Goal: Transaction & Acquisition: Download file/media

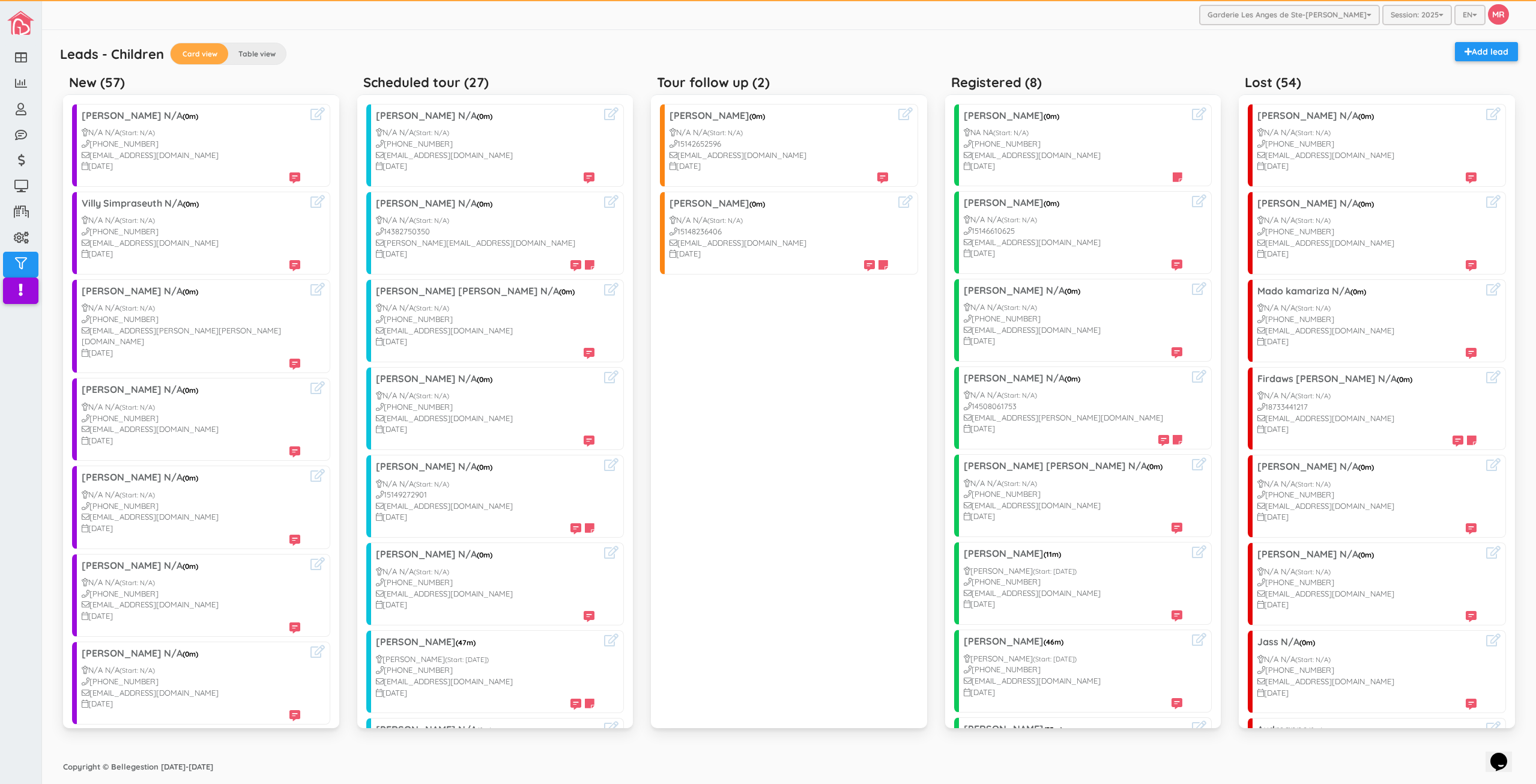
drag, startPoint x: 848, startPoint y: 52, endPoint x: 881, endPoint y: 50, distance: 33.1
click at [848, 52] on div "Leads - Children Card view Table view Add lead" at bounding box center [789, 56] width 1470 height 27
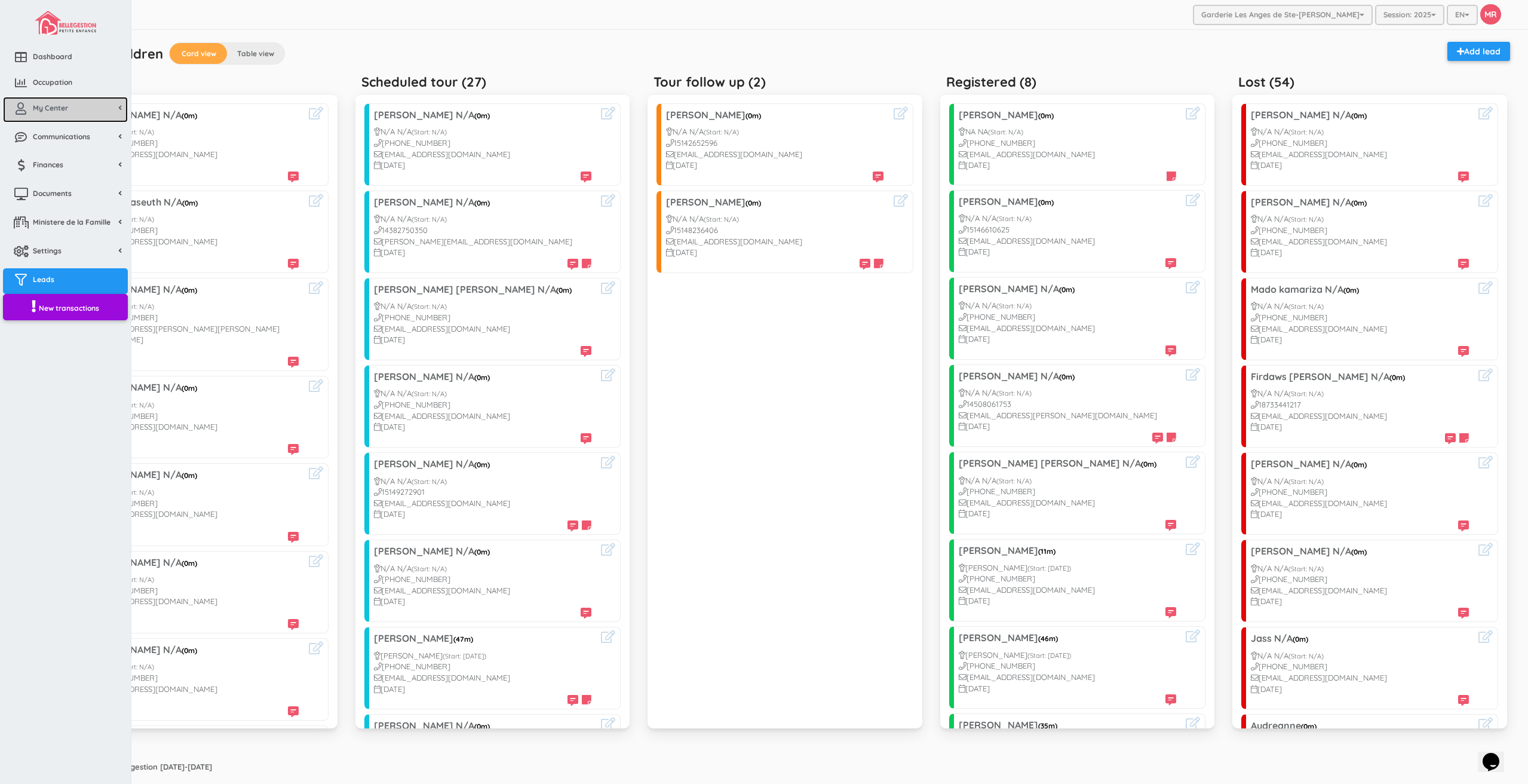
click at [29, 99] on link "My Center" at bounding box center [66, 109] width 125 height 25
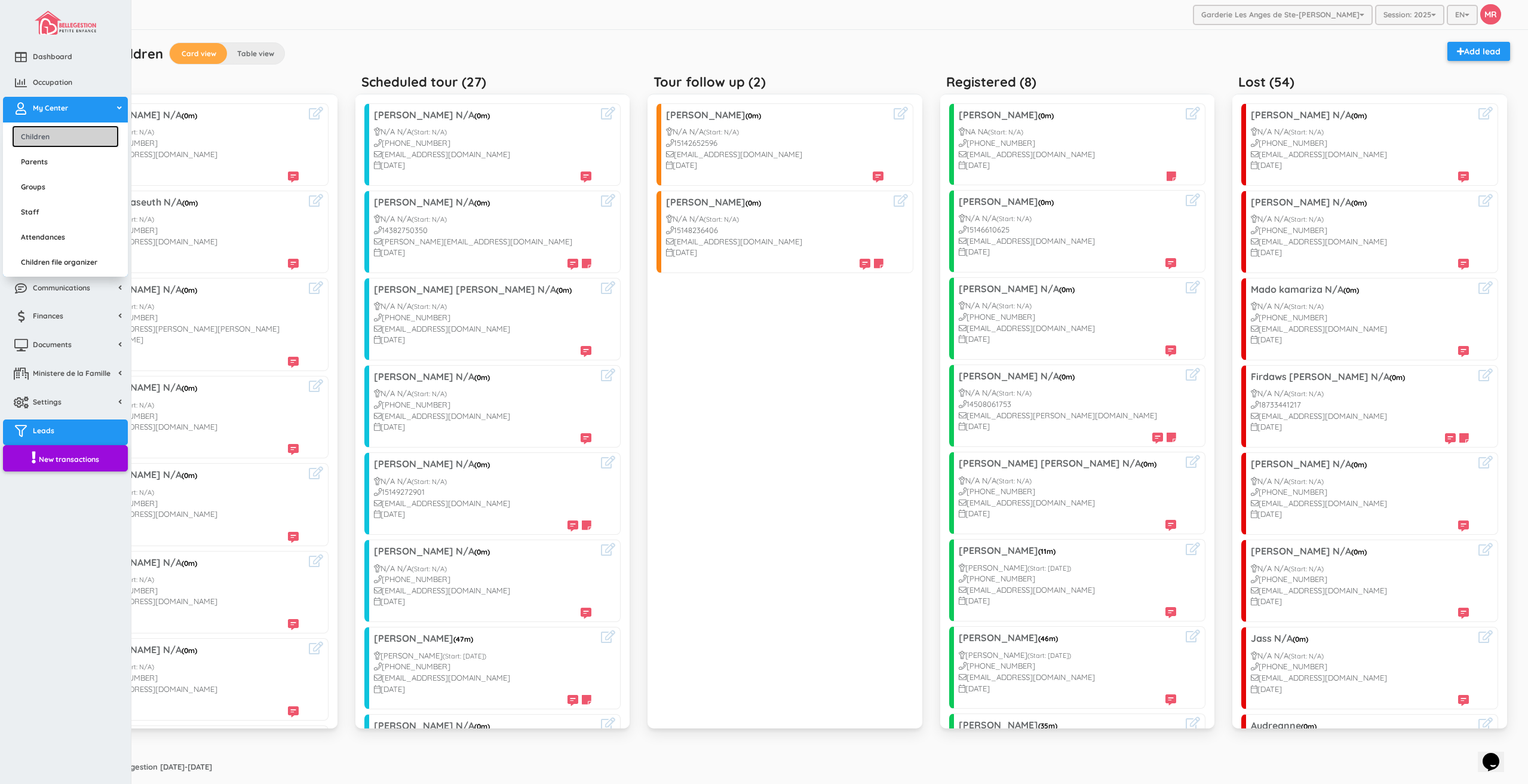
click at [61, 136] on link "Children" at bounding box center [65, 136] width 107 height 22
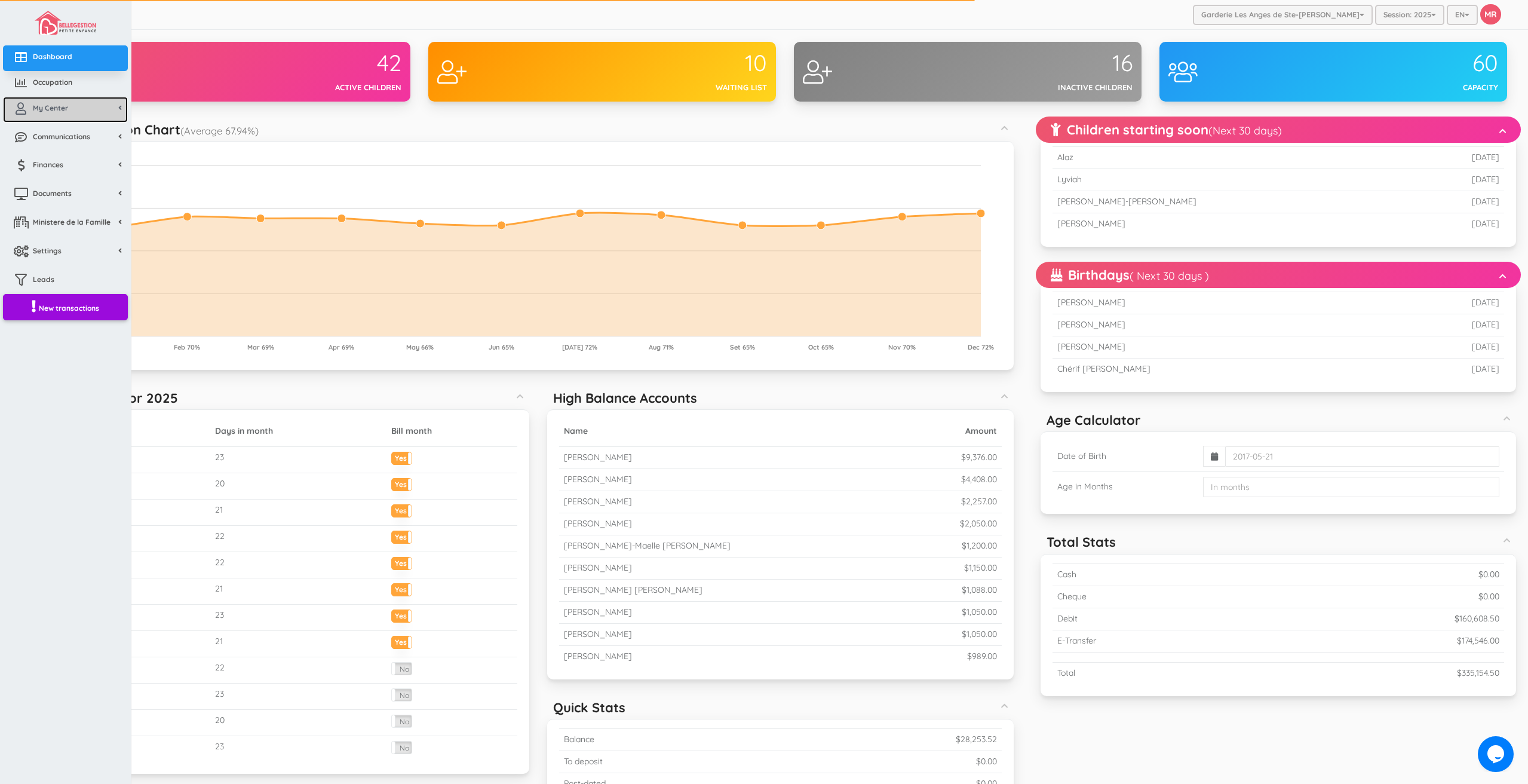
click at [36, 103] on span "My Center" at bounding box center [51, 108] width 35 height 10
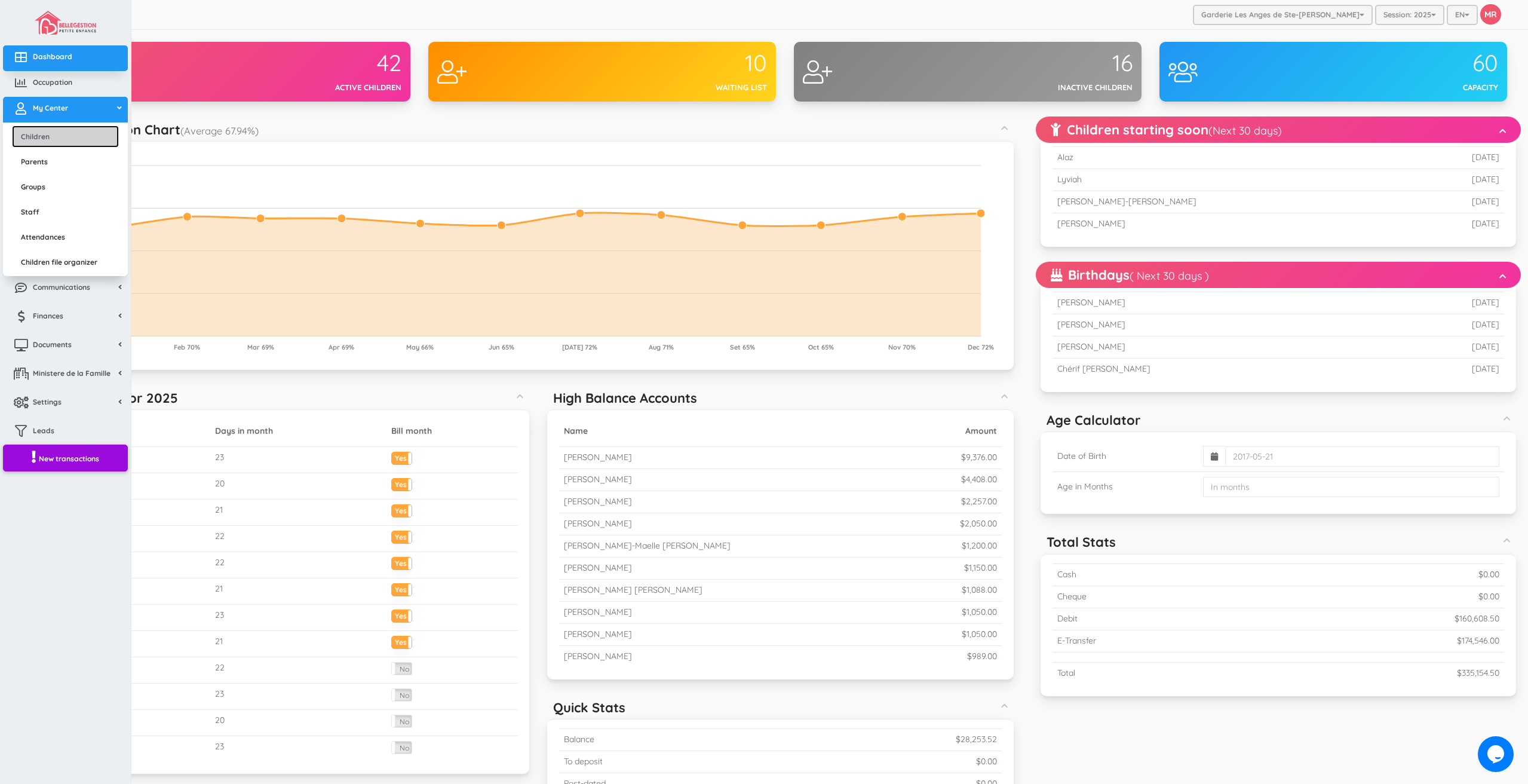
click at [69, 141] on link "Children" at bounding box center [65, 136] width 107 height 22
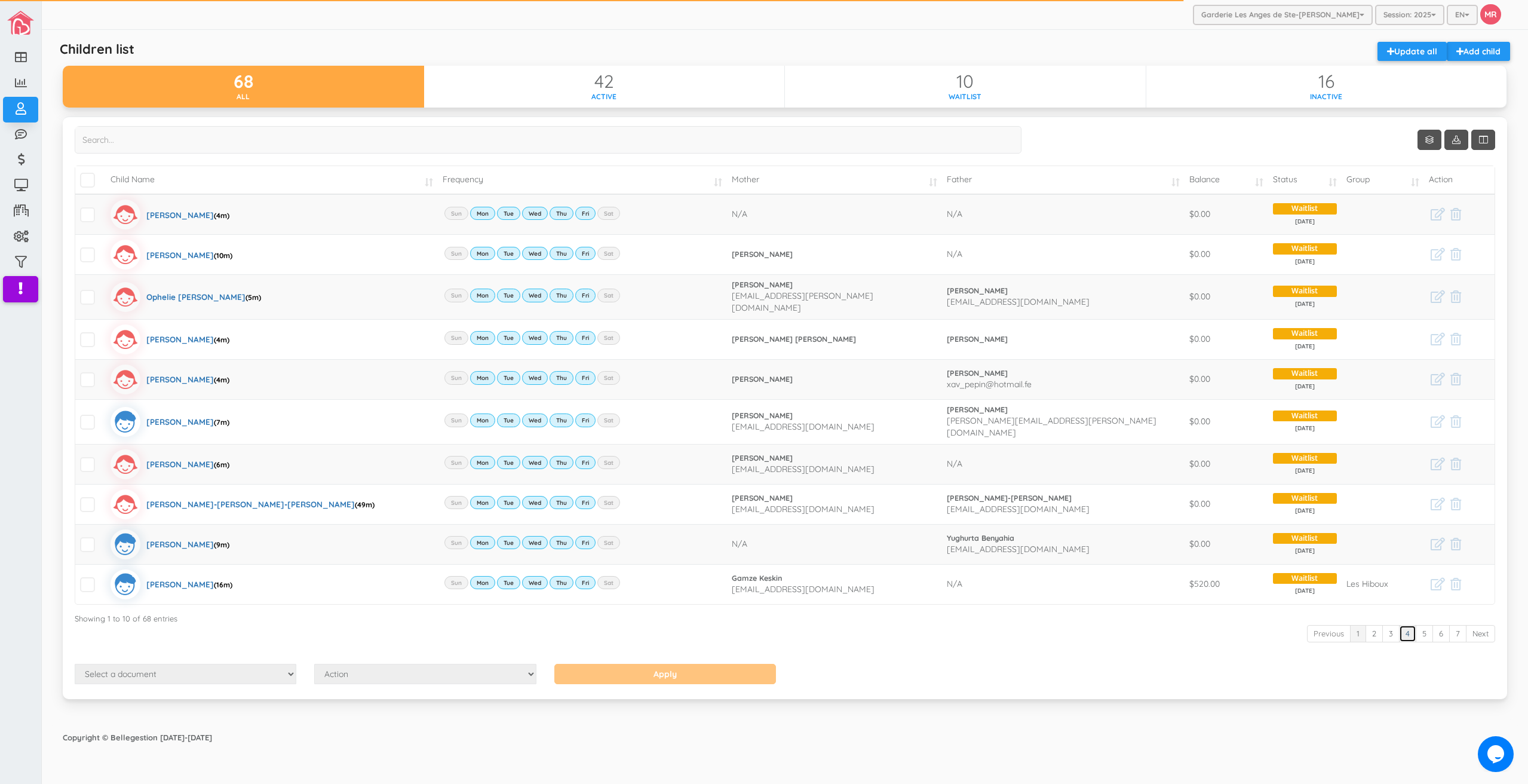
click at [1405, 631] on link "4" at bounding box center [1408, 633] width 18 height 18
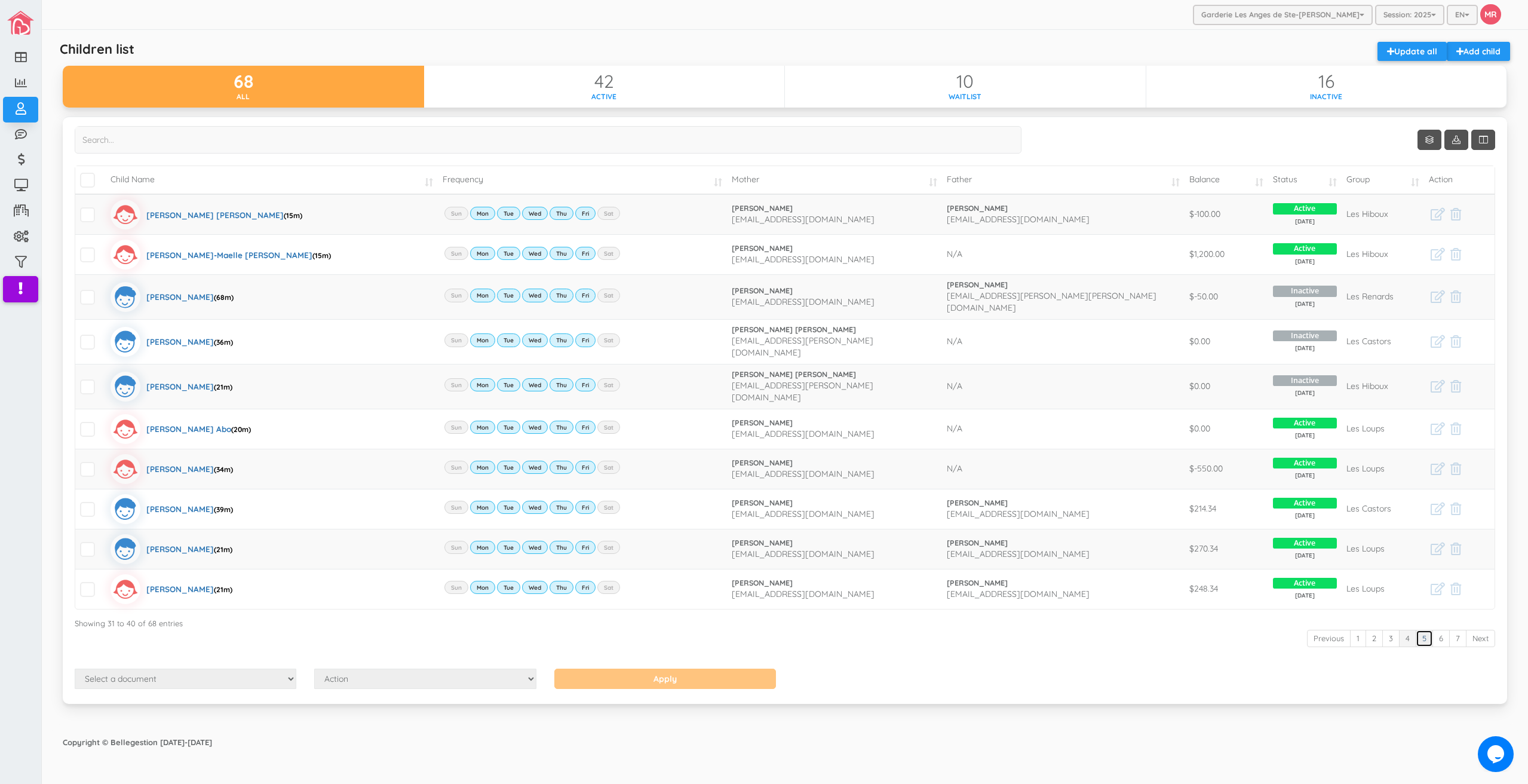
click at [1428, 630] on link "5" at bounding box center [1424, 638] width 18 height 18
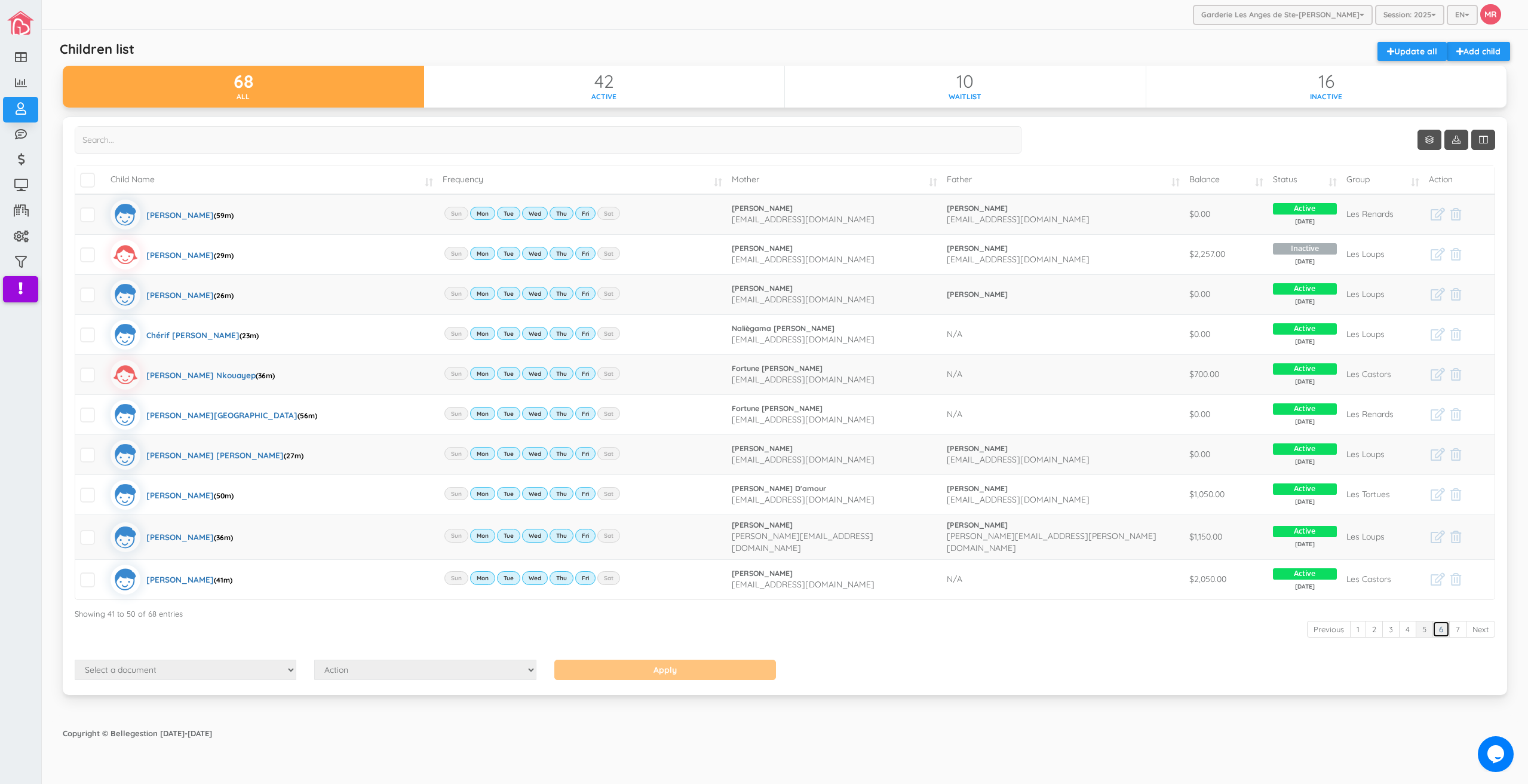
click at [1441, 624] on link "6" at bounding box center [1441, 629] width 18 height 18
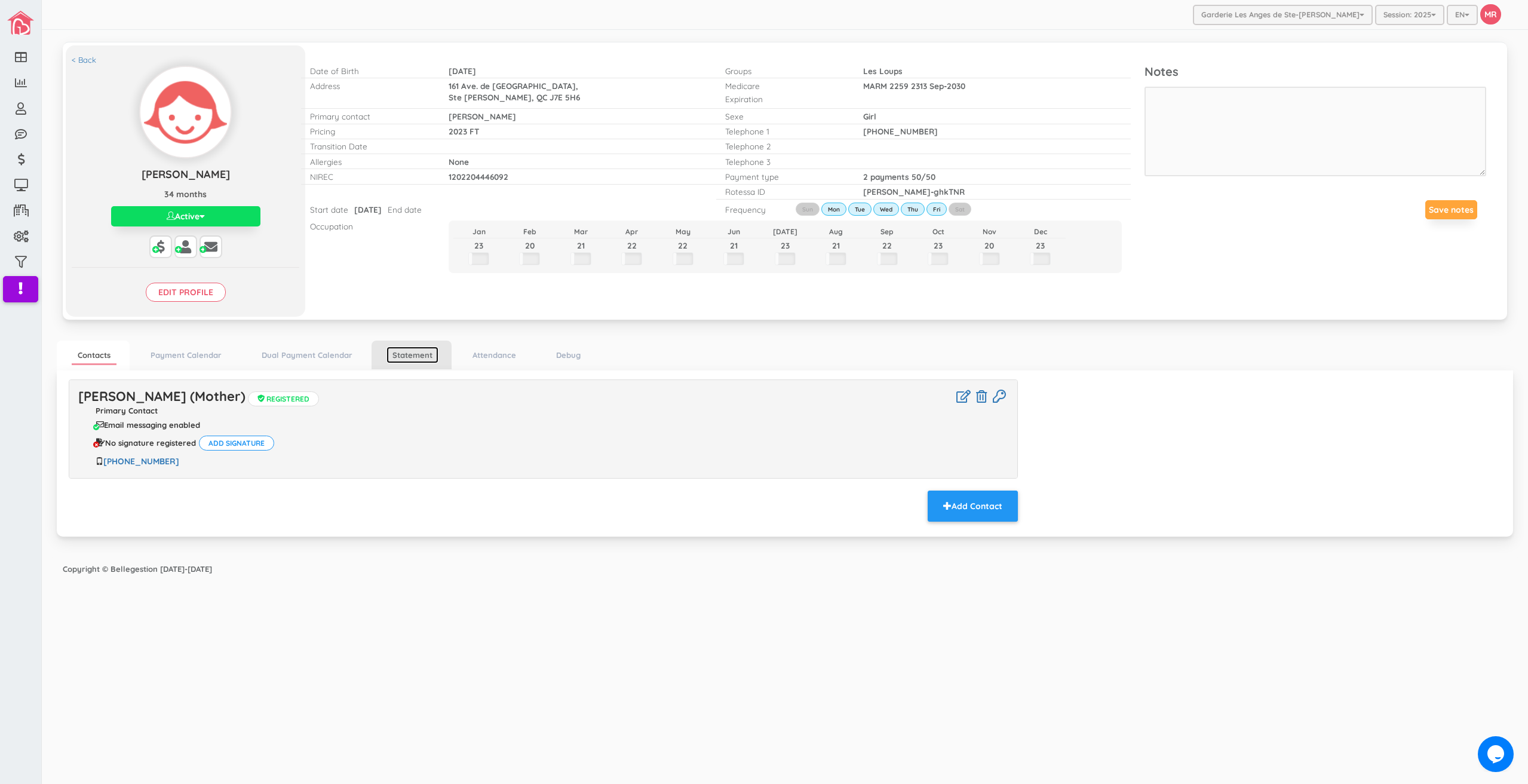
click at [403, 348] on link "Statement" at bounding box center [413, 355] width 52 height 18
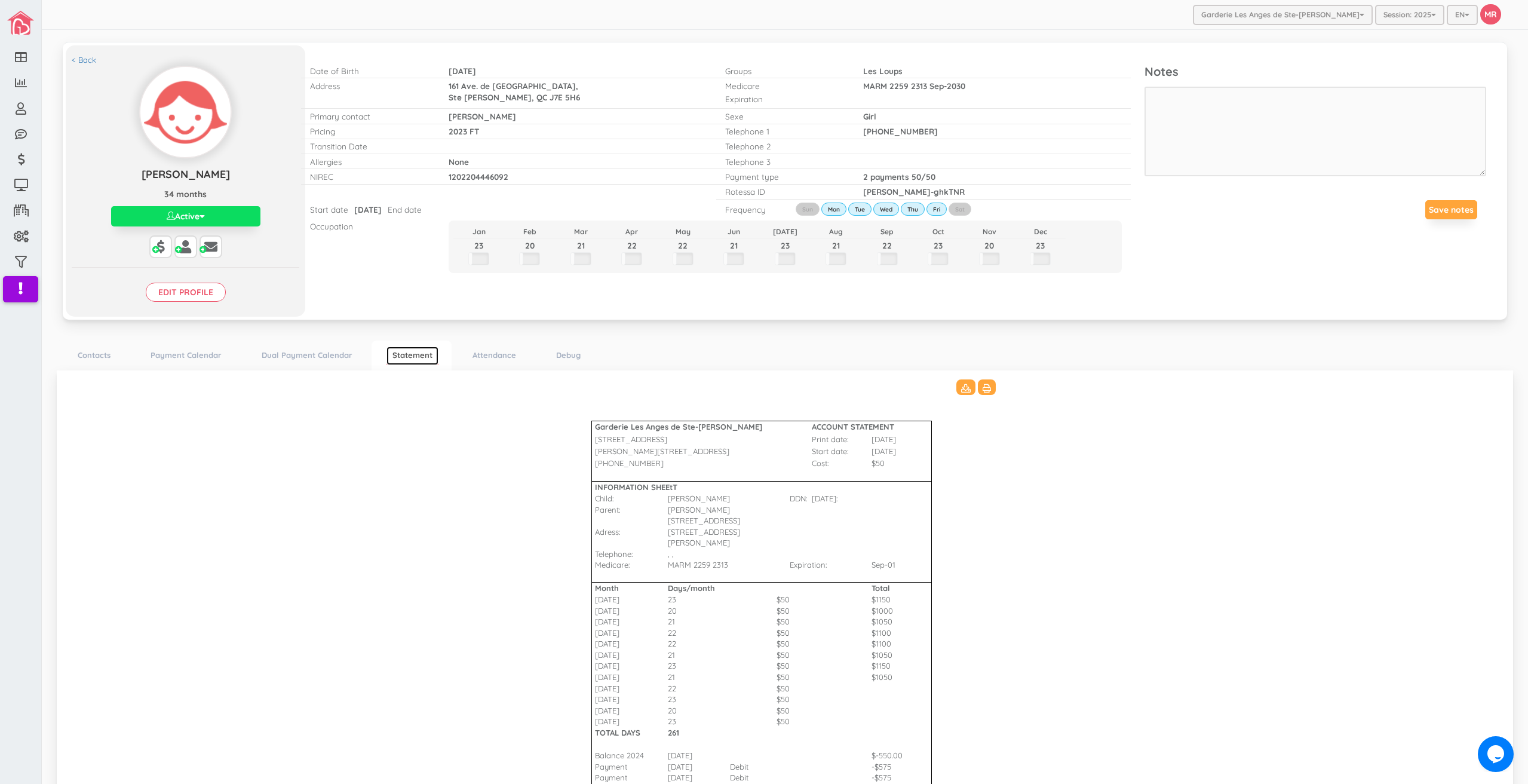
scroll to position [234, 0]
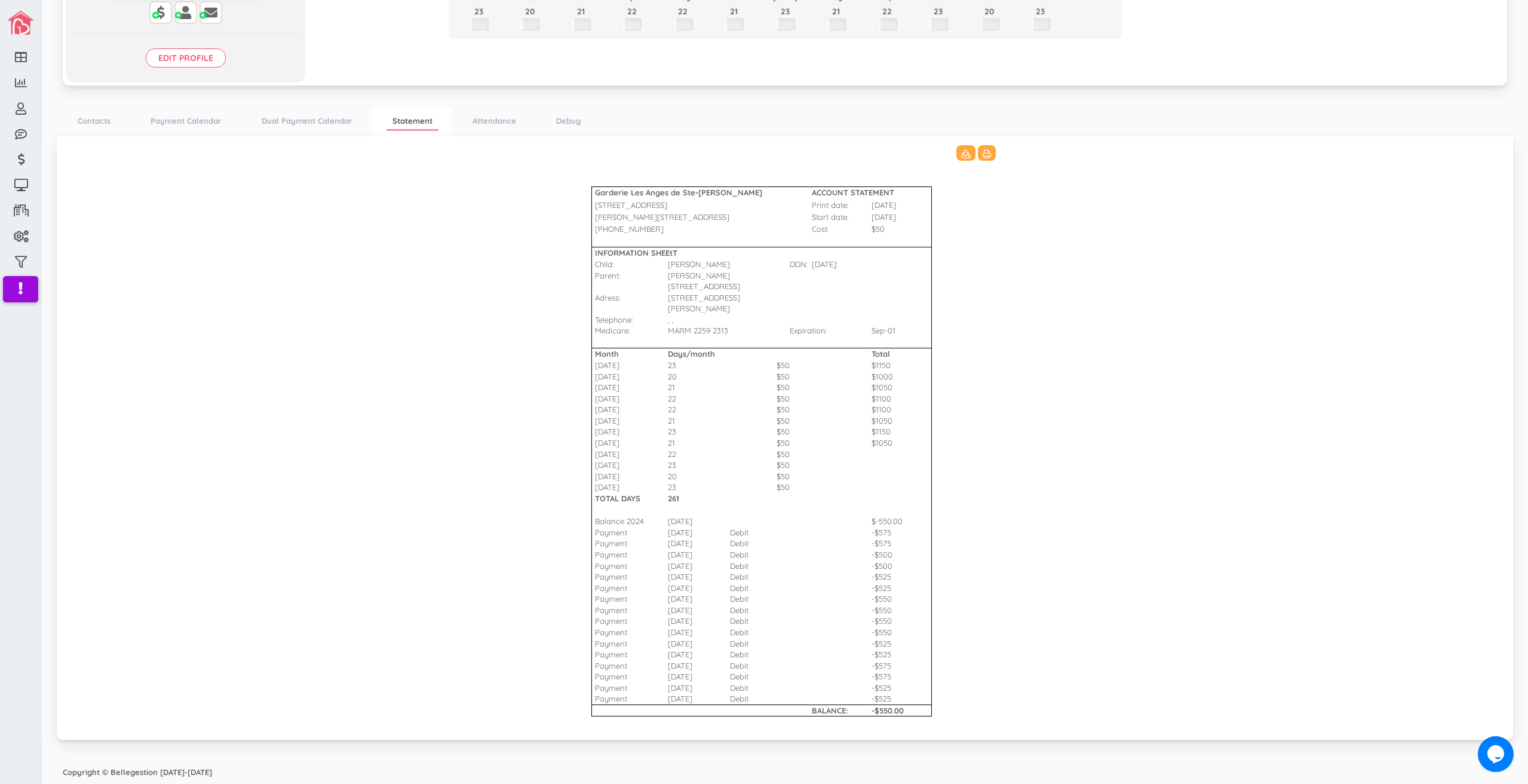
drag, startPoint x: 700, startPoint y: 687, endPoint x: 920, endPoint y: 700, distance: 220.4
click at [920, 700] on tbody "Garderie Les Anges de Ste-Therese ACCOUNT STATEMENT 428 Rue Blainville Est Prin…" at bounding box center [784, 435] width 447 height 582
click at [1135, 580] on Bharat\(2\)_3511 "Garderie Les Anges de Ste-Therese ACCOUNT STATEMENT 428 Rue Blainville Est Prin…" at bounding box center [785, 435] width 1433 height 582
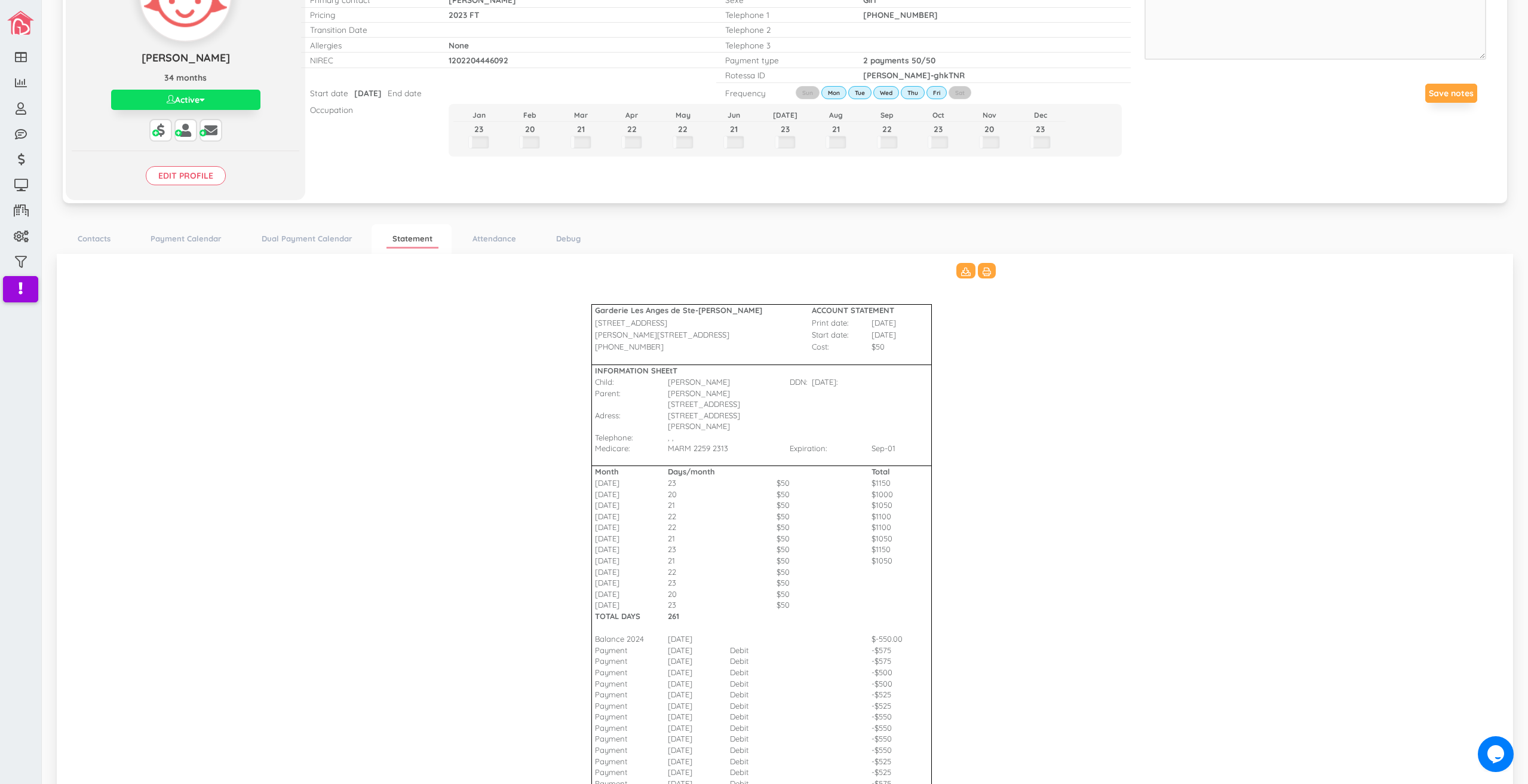
scroll to position [0, 0]
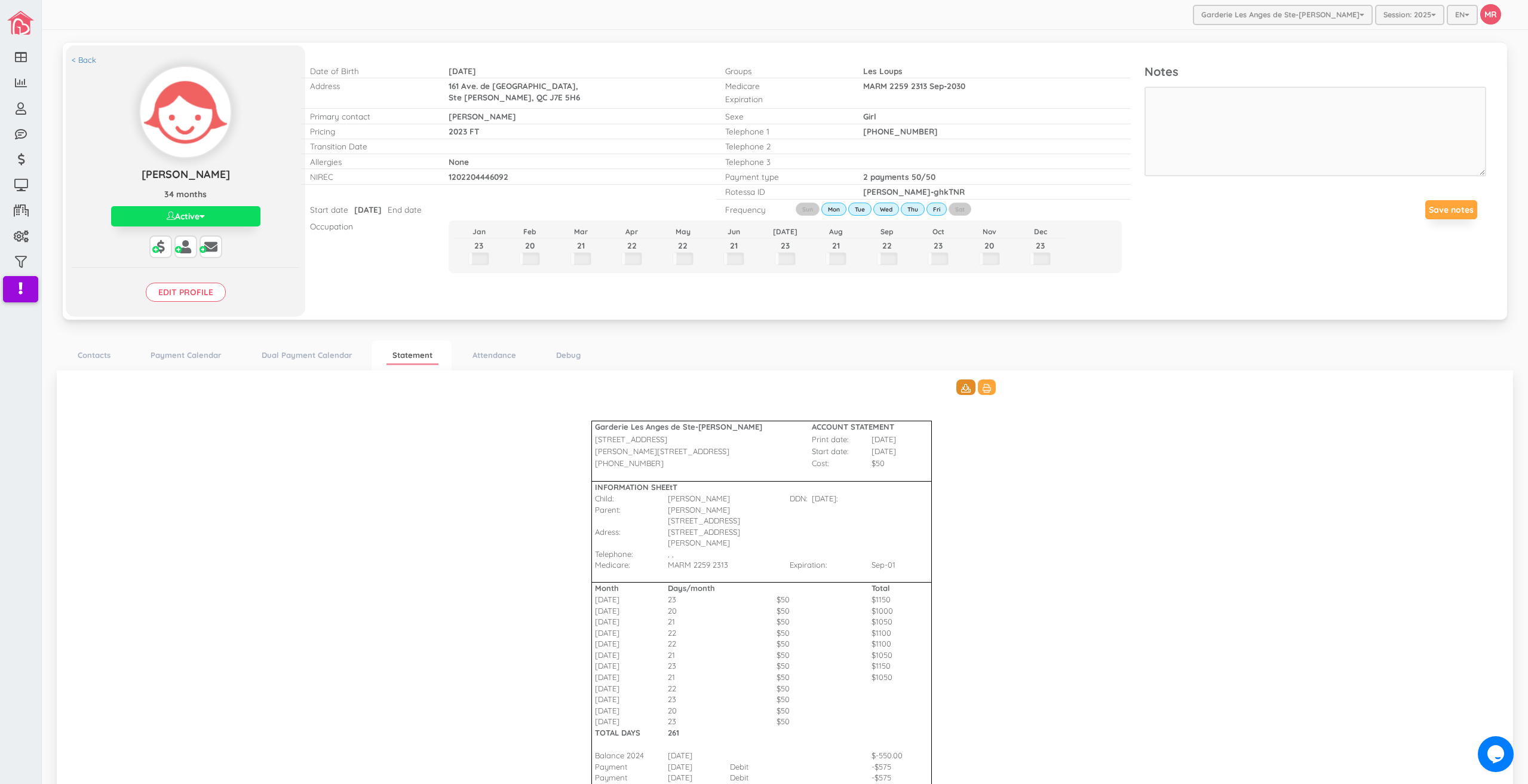
click at [961, 388] on icon at bounding box center [965, 388] width 9 height 8
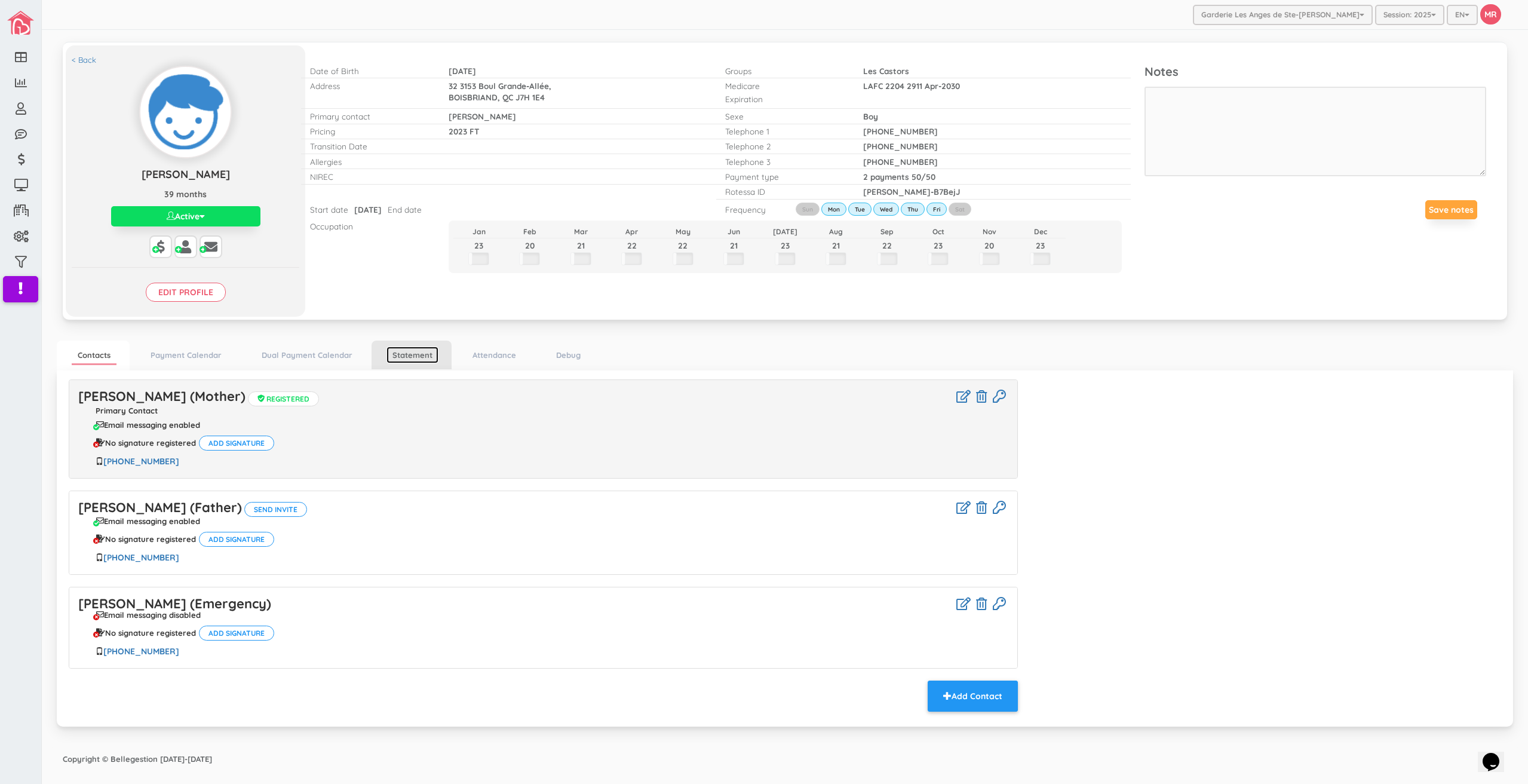
click at [404, 358] on link "Statement" at bounding box center [413, 355] width 52 height 18
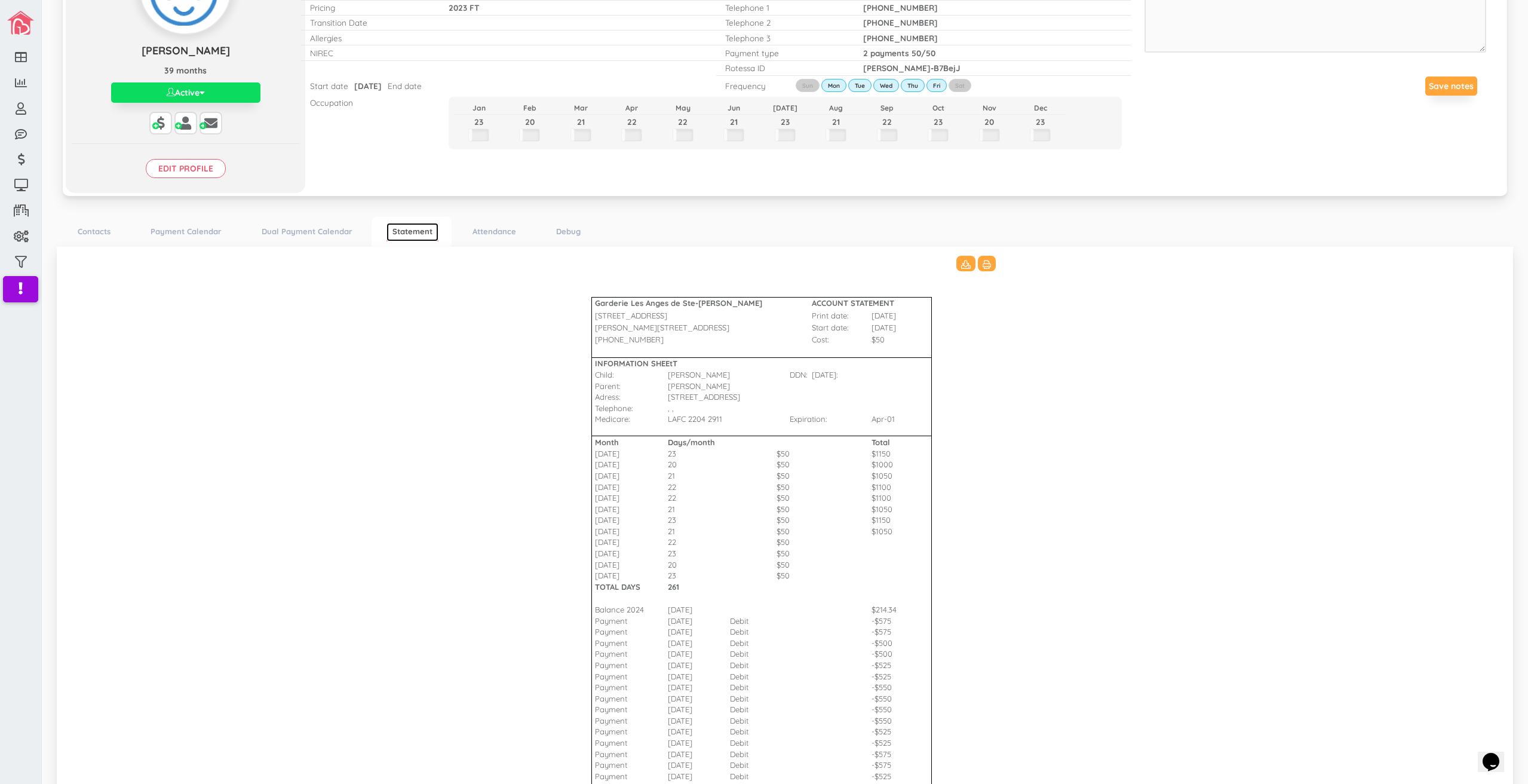
scroll to position [245, 0]
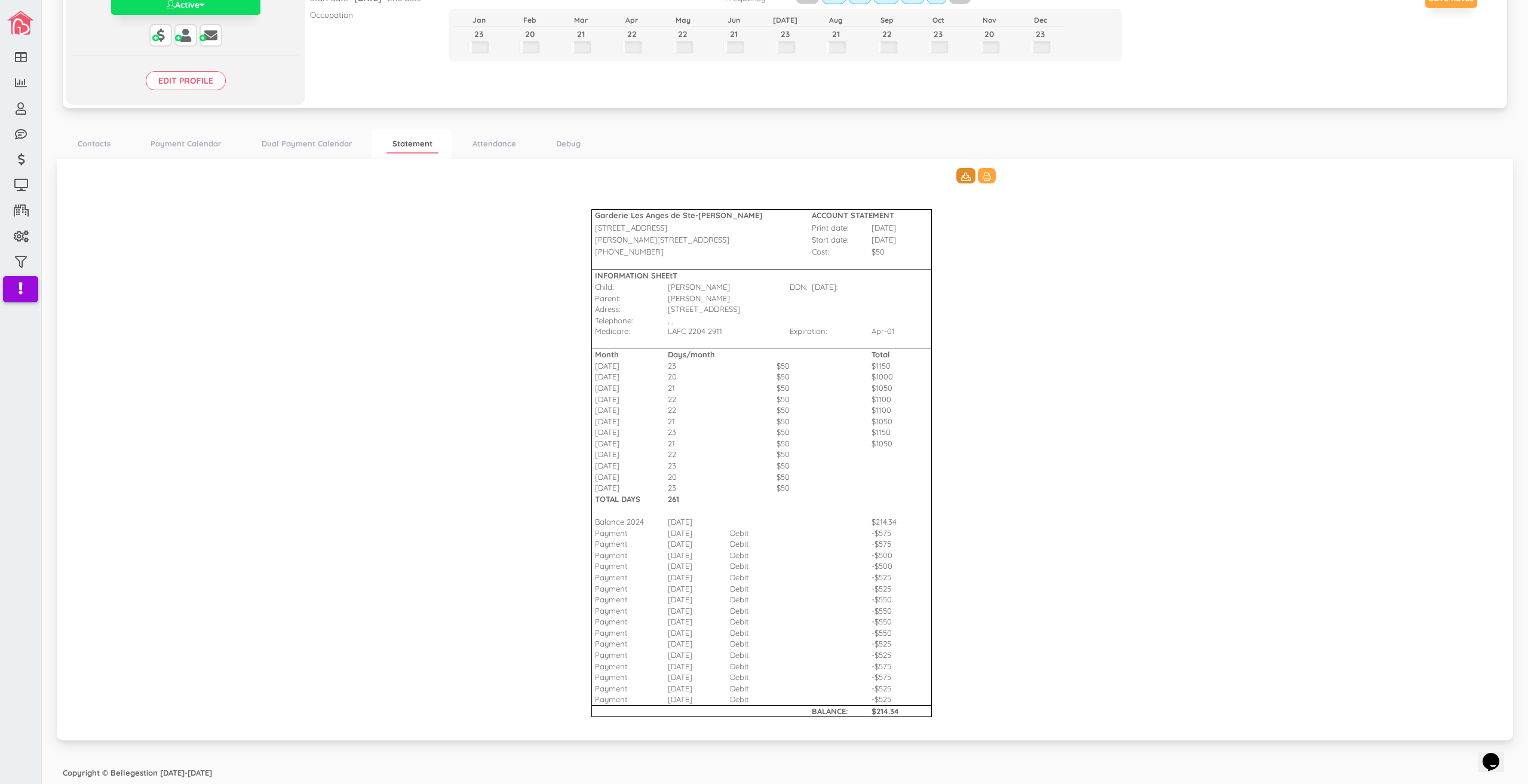
click at [961, 173] on icon at bounding box center [965, 177] width 9 height 8
drag, startPoint x: 1238, startPoint y: 413, endPoint x: 1257, endPoint y: 261, distance: 153.2
click at [1238, 413] on Bharat\(2\)_3511 "Garderie Les Anges de Ste-[PERSON_NAME] ACCOUNT STATEMENT [STREET_ADDRESS] Prin…" at bounding box center [785, 447] width 1433 height 560
